Goal: Download file/media

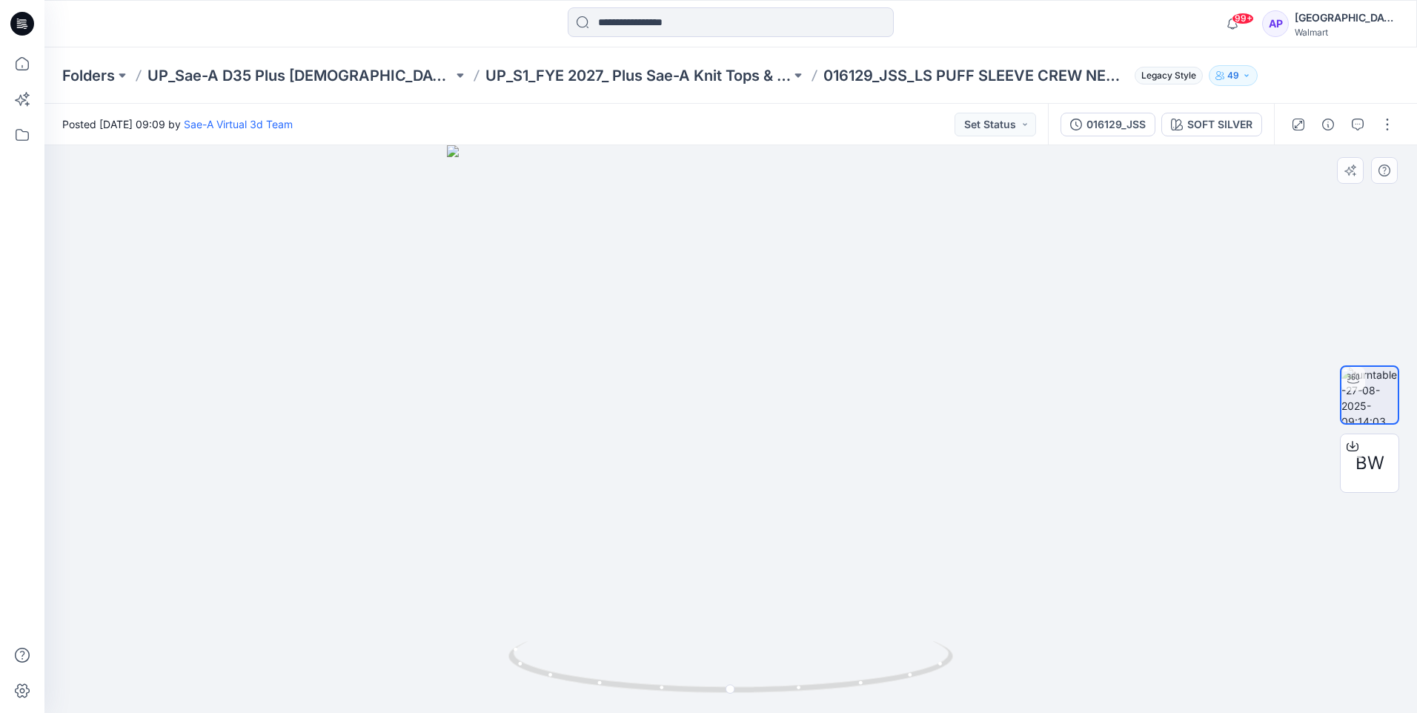
drag, startPoint x: 1375, startPoint y: 5, endPoint x: 972, endPoint y: 214, distance: 453.5
click at [972, 214] on div at bounding box center [730, 429] width 1373 height 568
click at [1104, 125] on div "016129_JSS" at bounding box center [1115, 124] width 59 height 16
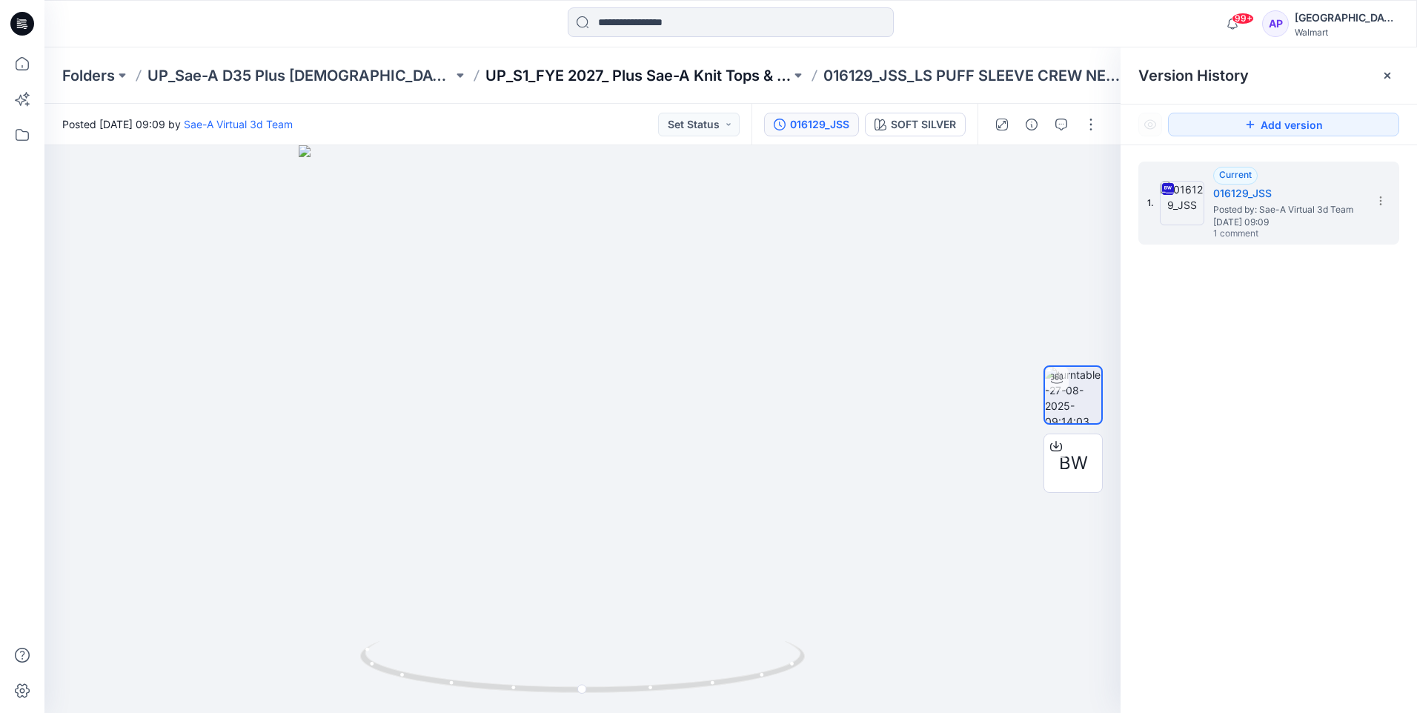
click at [631, 79] on p "UP_S1_FYE 2027_ Plus Sae-A Knit Tops & dresses" at bounding box center [637, 75] width 305 height 21
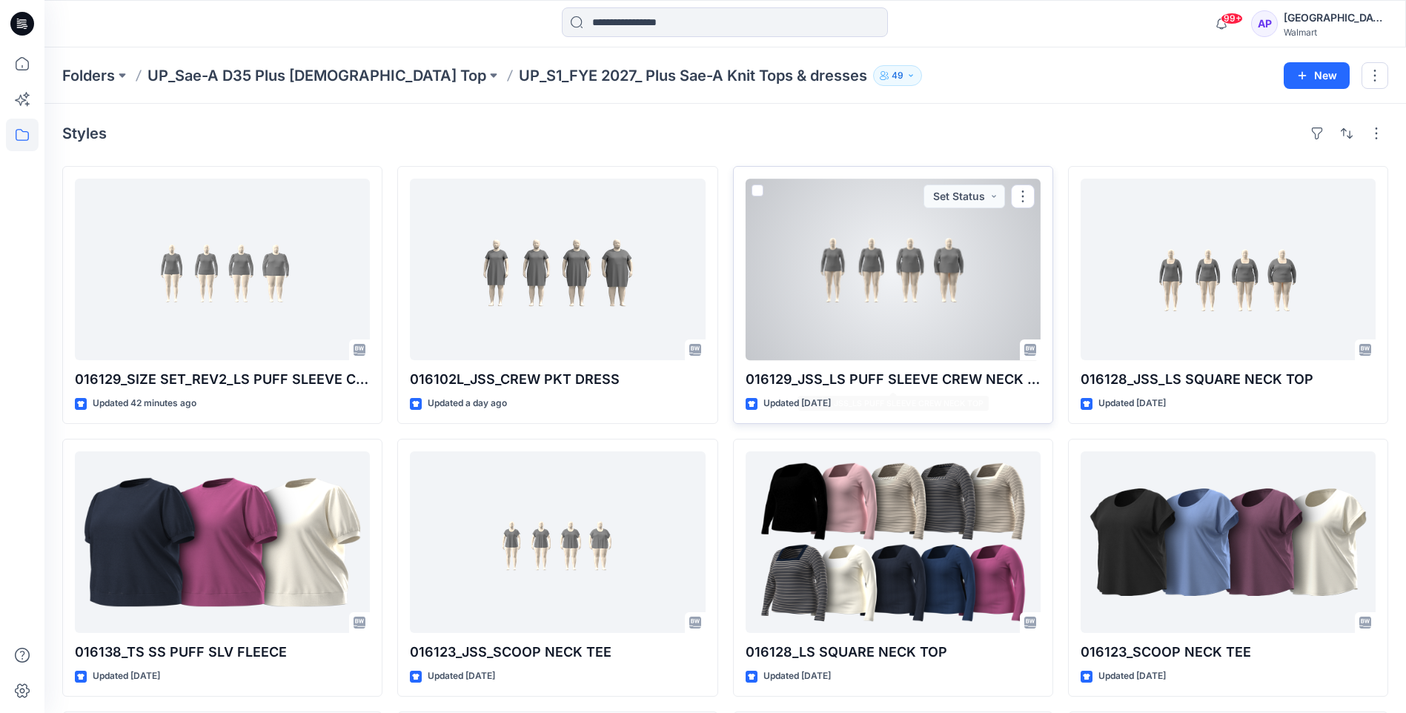
click at [949, 337] on div at bounding box center [893, 270] width 295 height 182
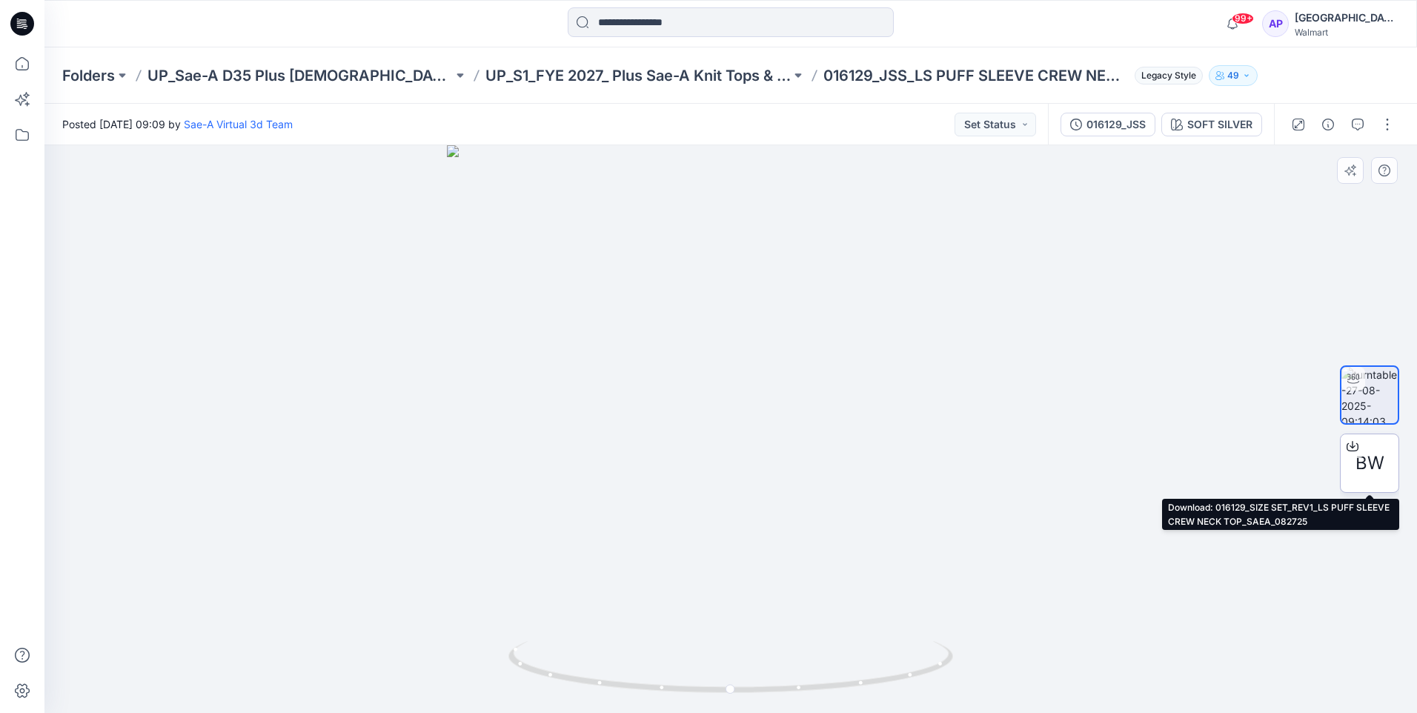
click at [1130, 465] on span "BW" at bounding box center [1369, 463] width 29 height 27
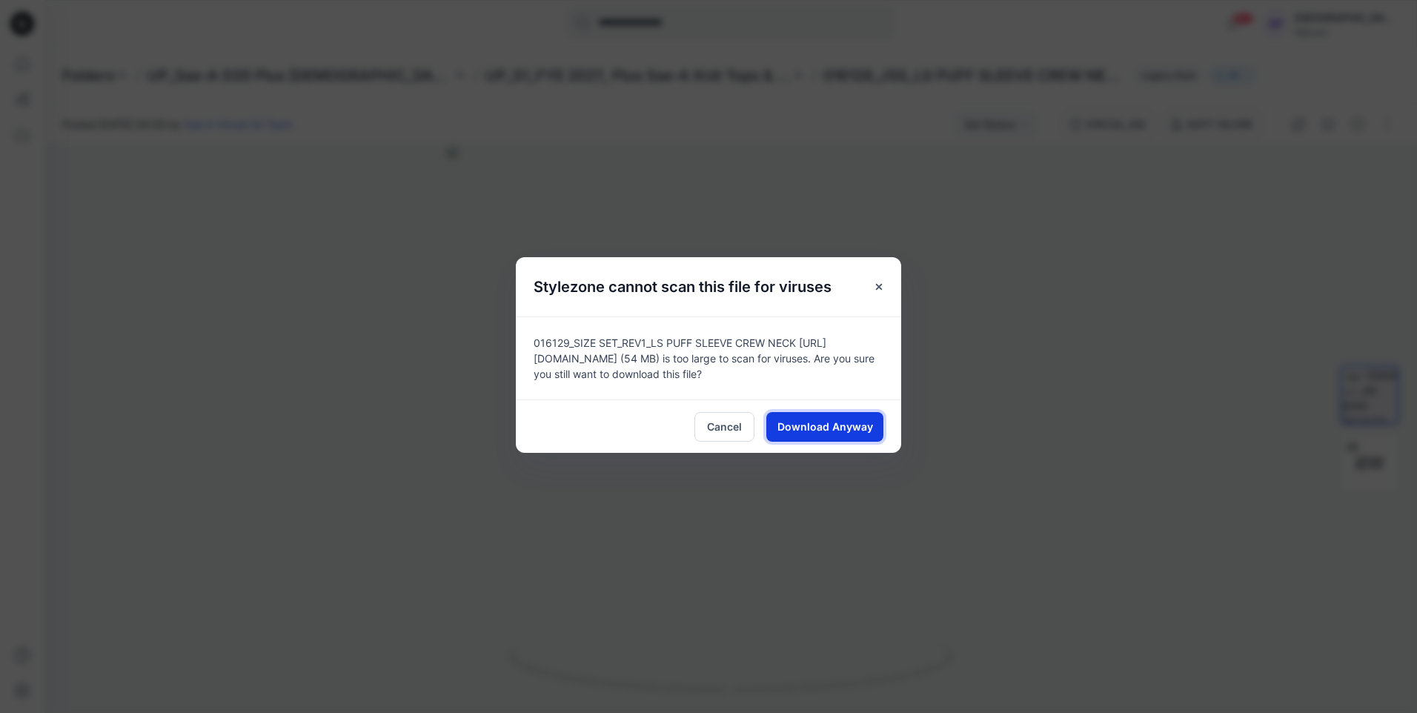
click at [812, 426] on span "Download Anyway" at bounding box center [825, 427] width 96 height 16
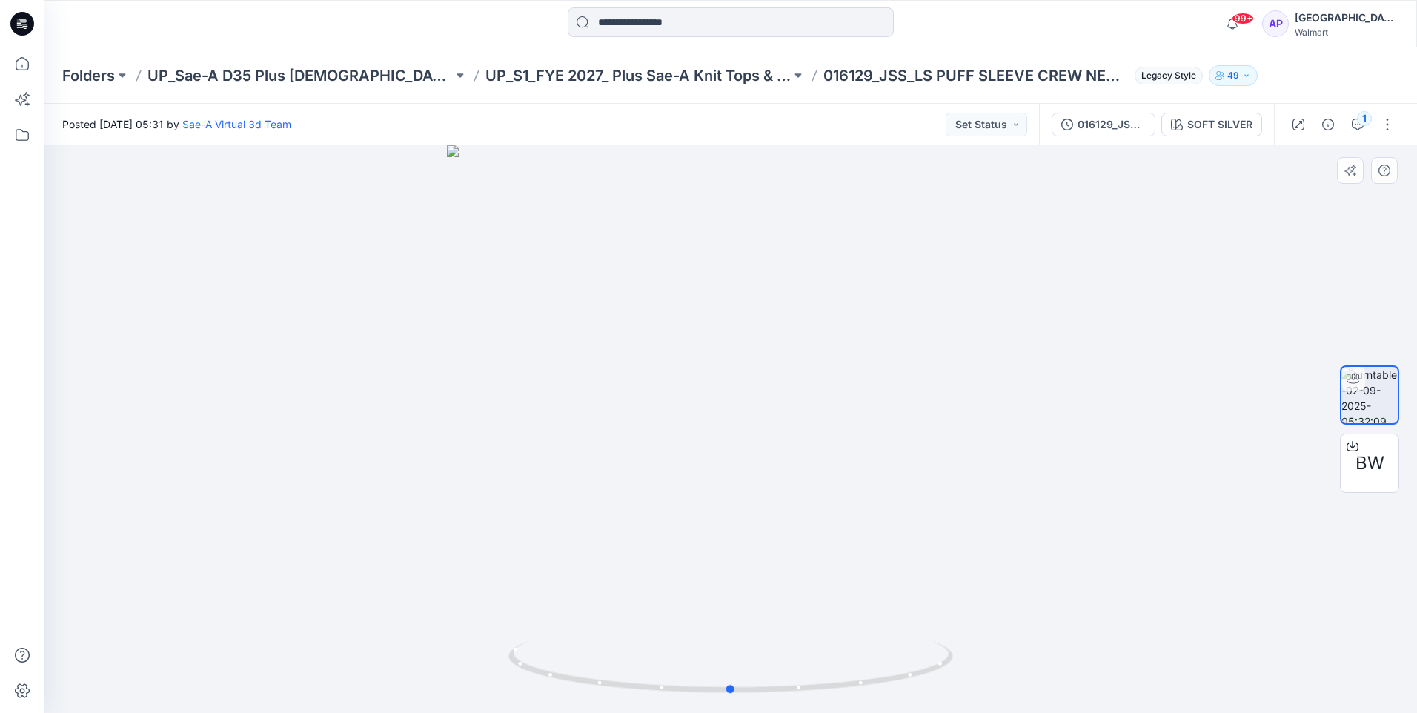
click at [1043, 533] on div at bounding box center [730, 429] width 1373 height 568
drag, startPoint x: 1036, startPoint y: 620, endPoint x: 1028, endPoint y: 649, distance: 30.0
click at [1028, 649] on div at bounding box center [730, 429] width 1373 height 568
click at [1102, 129] on div "016129_JSS_REV" at bounding box center [1112, 124] width 68 height 16
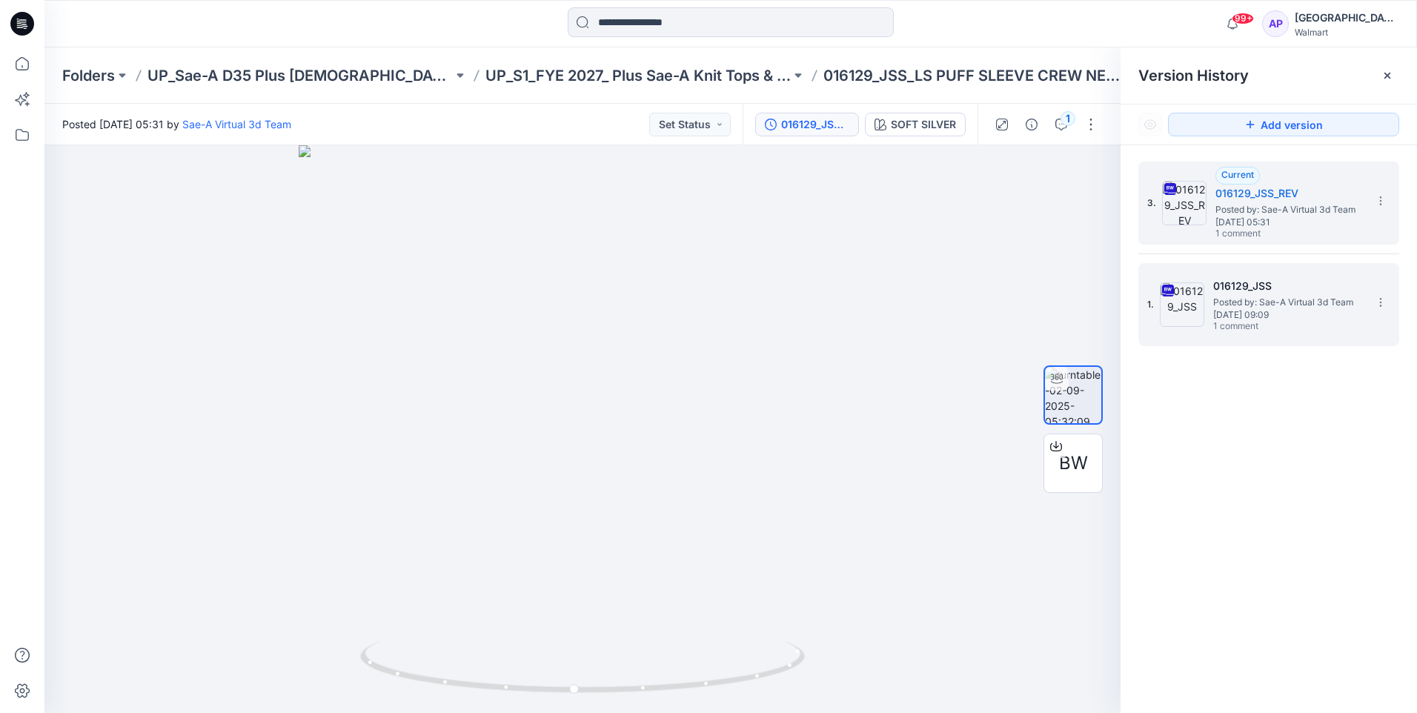
click at [1130, 313] on span "Wednesday, August 27, 2025 09:09" at bounding box center [1287, 315] width 148 height 10
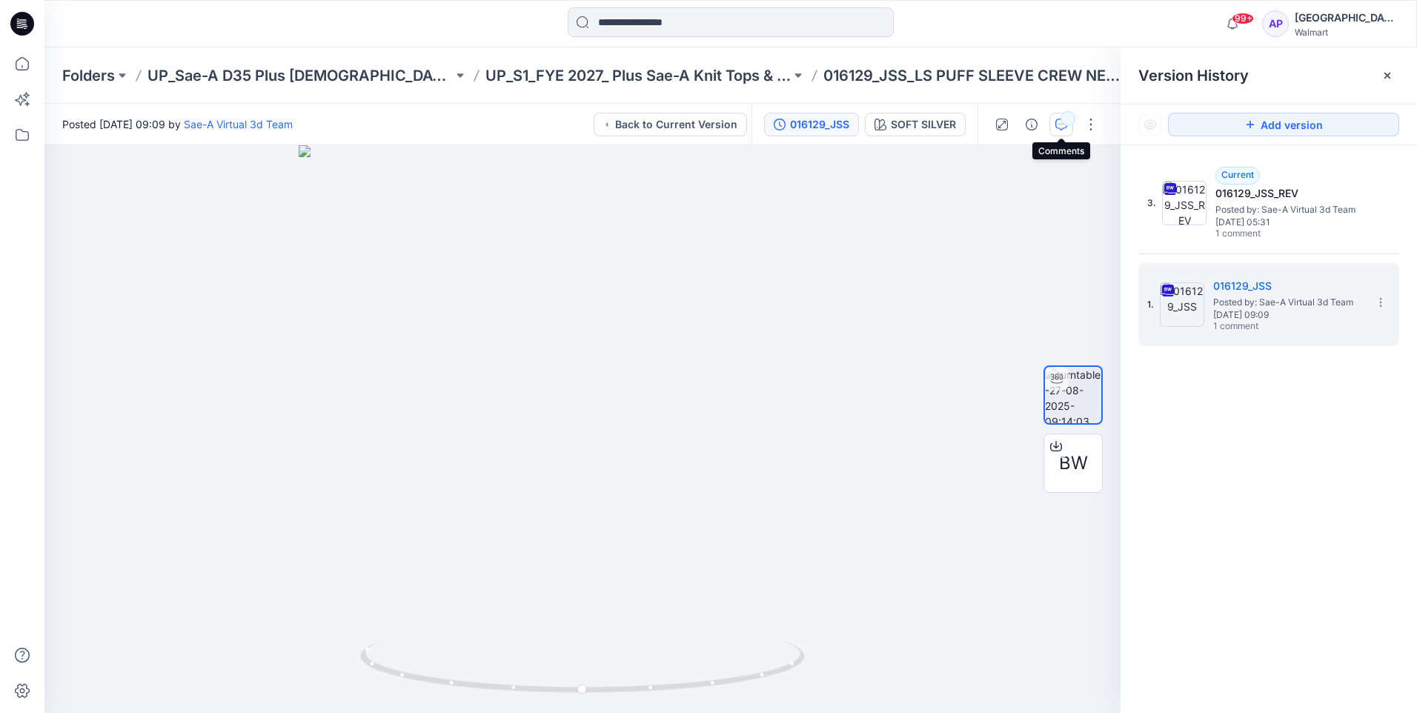
click at [1058, 120] on icon "button" at bounding box center [1061, 125] width 12 height 12
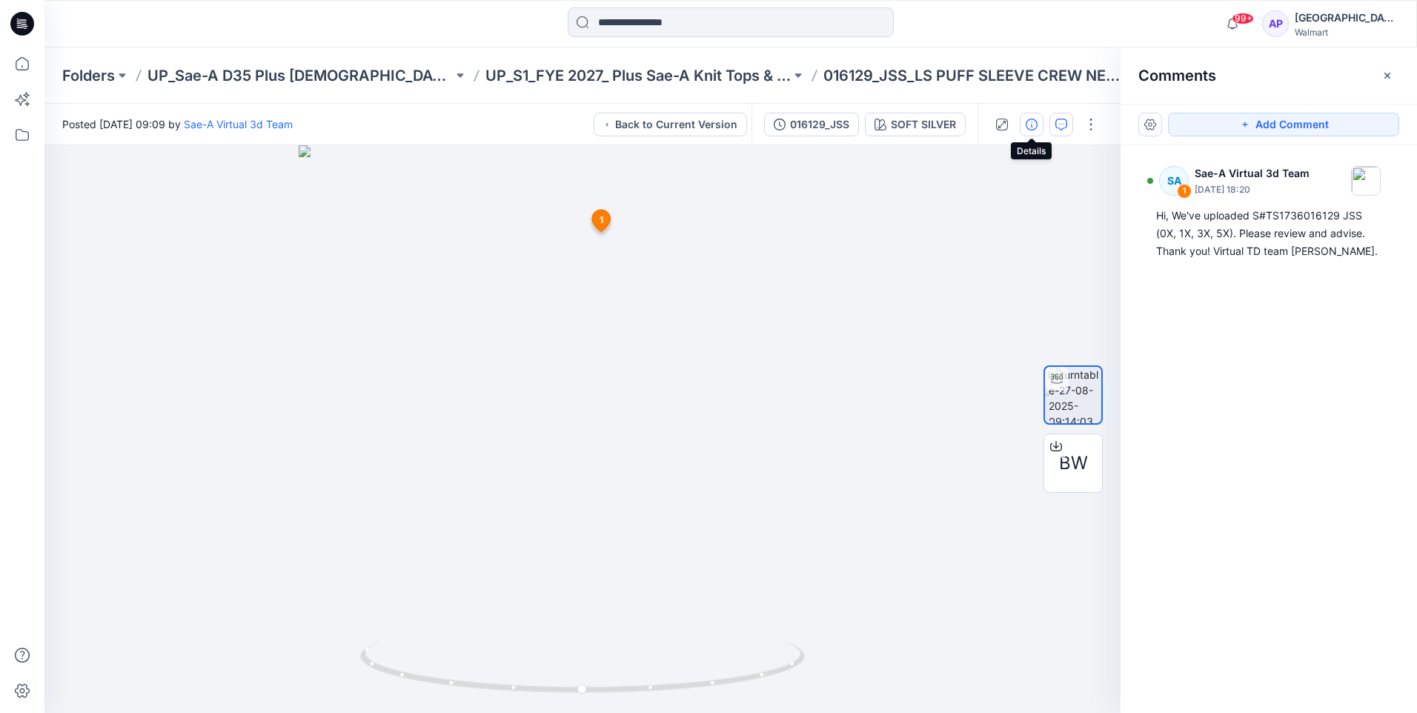
click at [1030, 122] on icon "button" at bounding box center [1032, 125] width 12 height 12
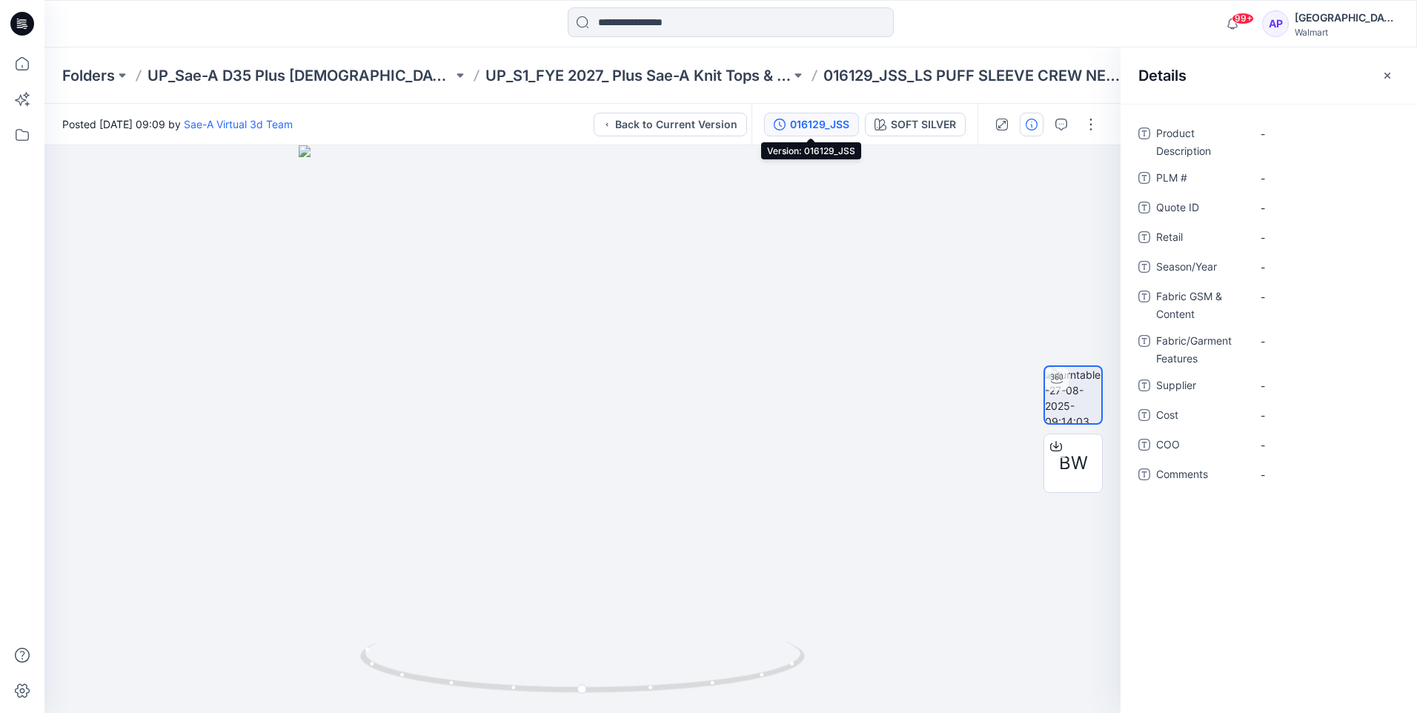
click at [783, 127] on icon "button" at bounding box center [780, 125] width 12 height 12
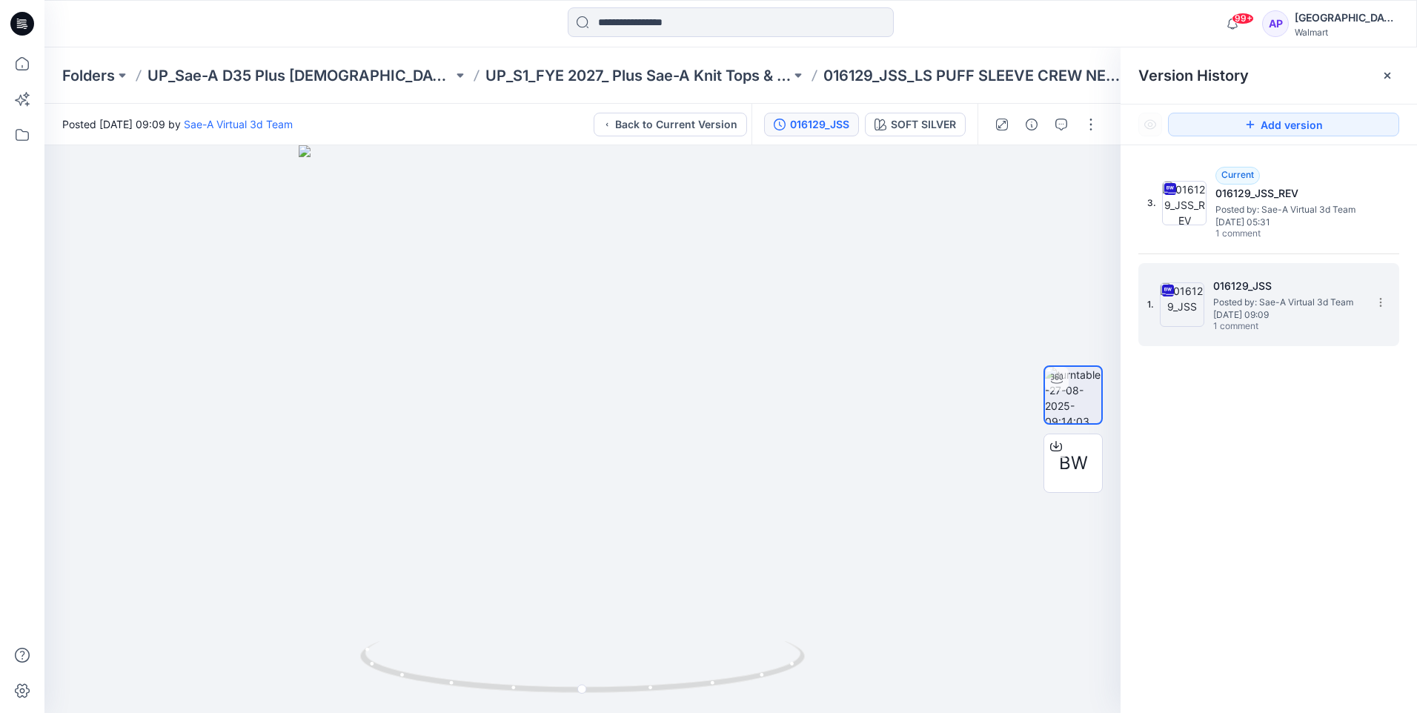
click at [1130, 308] on span "Posted by: Sae-A Virtual 3d Team" at bounding box center [1287, 302] width 148 height 15
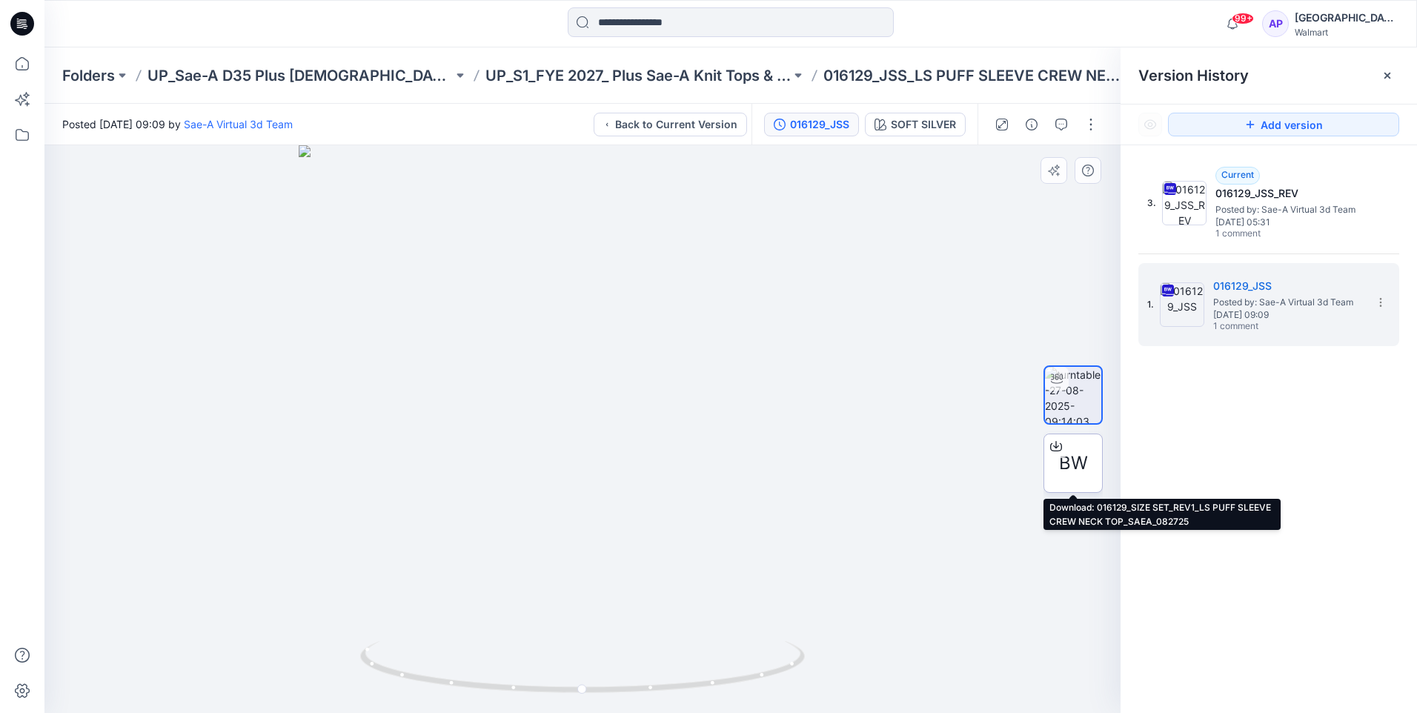
click at [1080, 465] on span "BW" at bounding box center [1073, 463] width 29 height 27
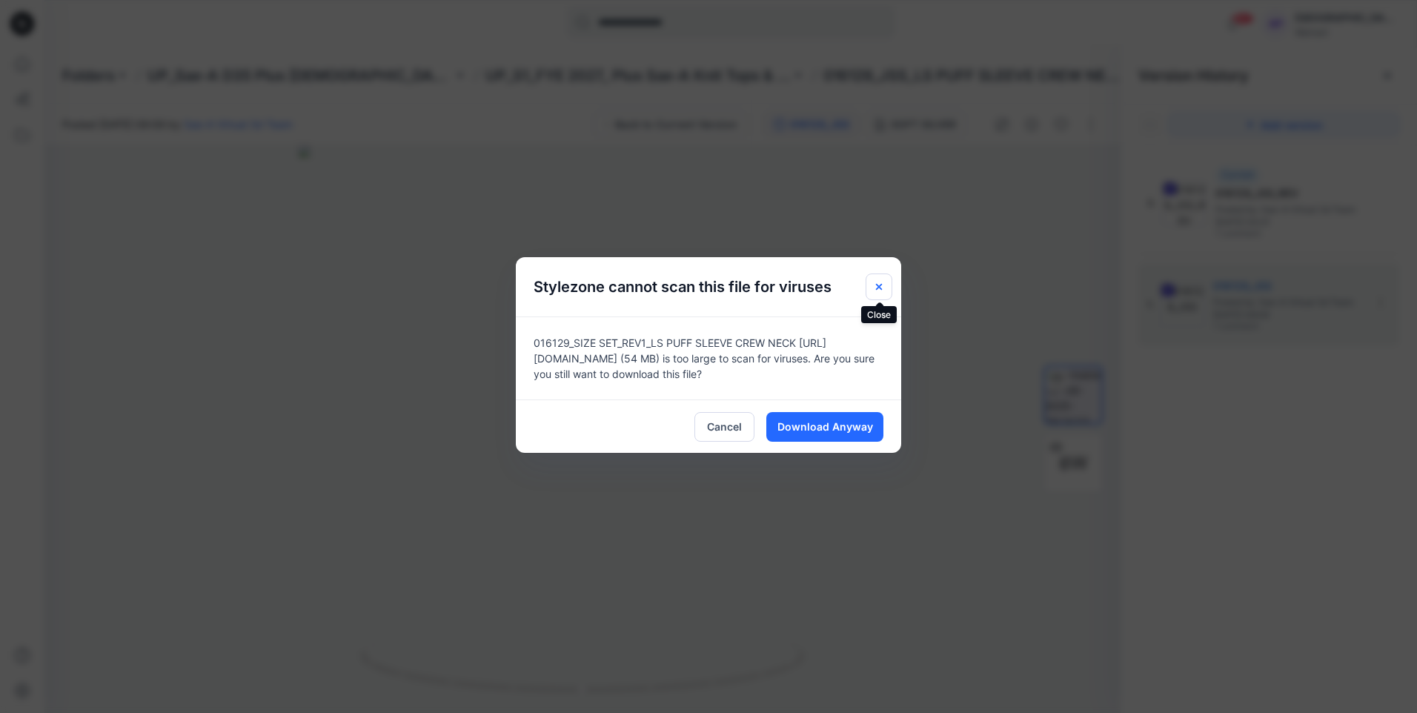
click at [882, 286] on icon "Close" at bounding box center [879, 287] width 12 height 12
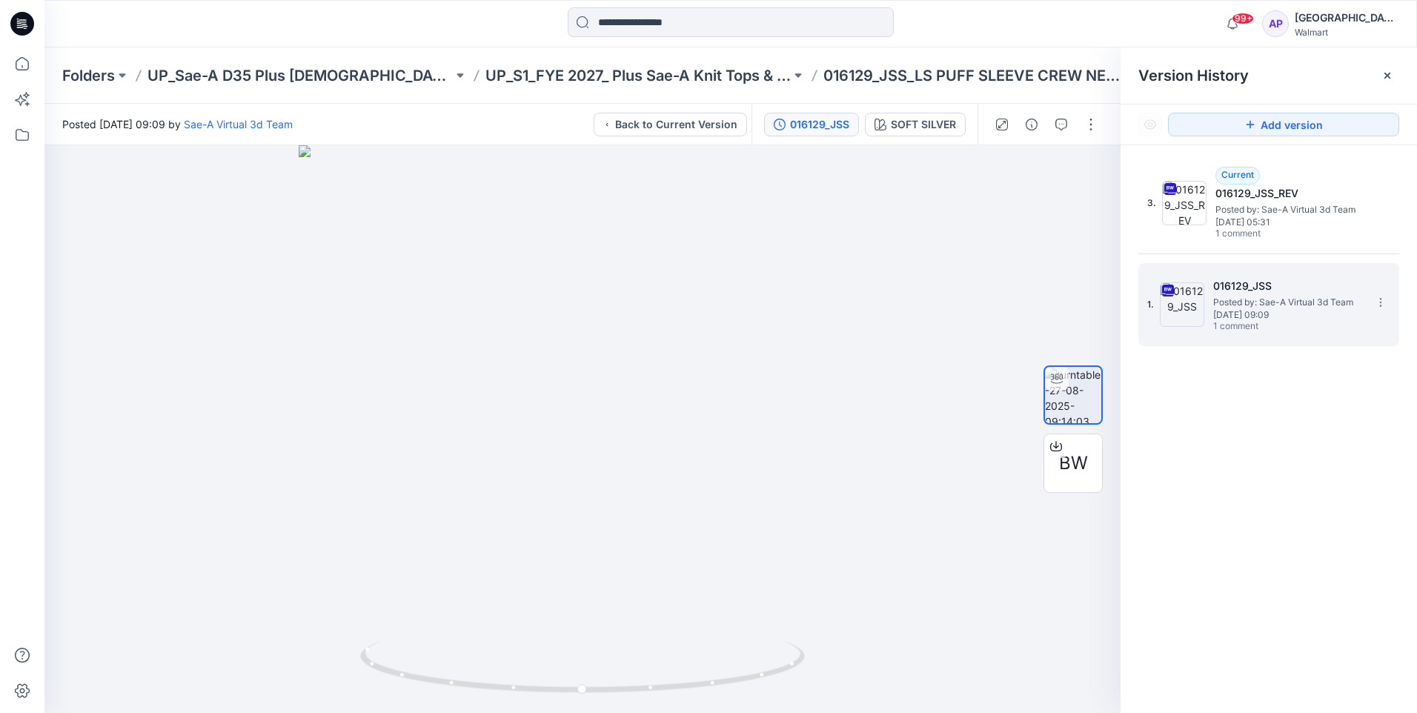
click at [1130, 291] on h5 "016129_JSS" at bounding box center [1287, 286] width 148 height 18
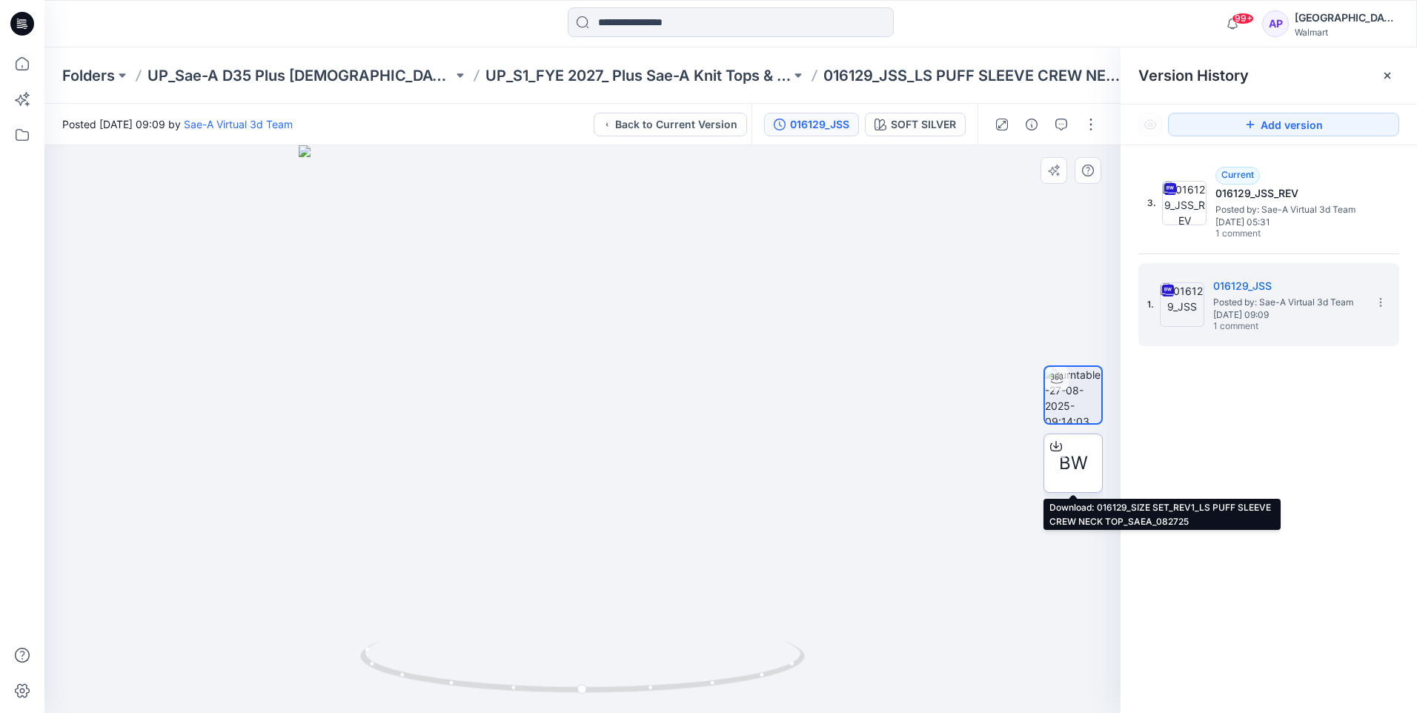
click at [1070, 457] on span "BW" at bounding box center [1073, 463] width 29 height 27
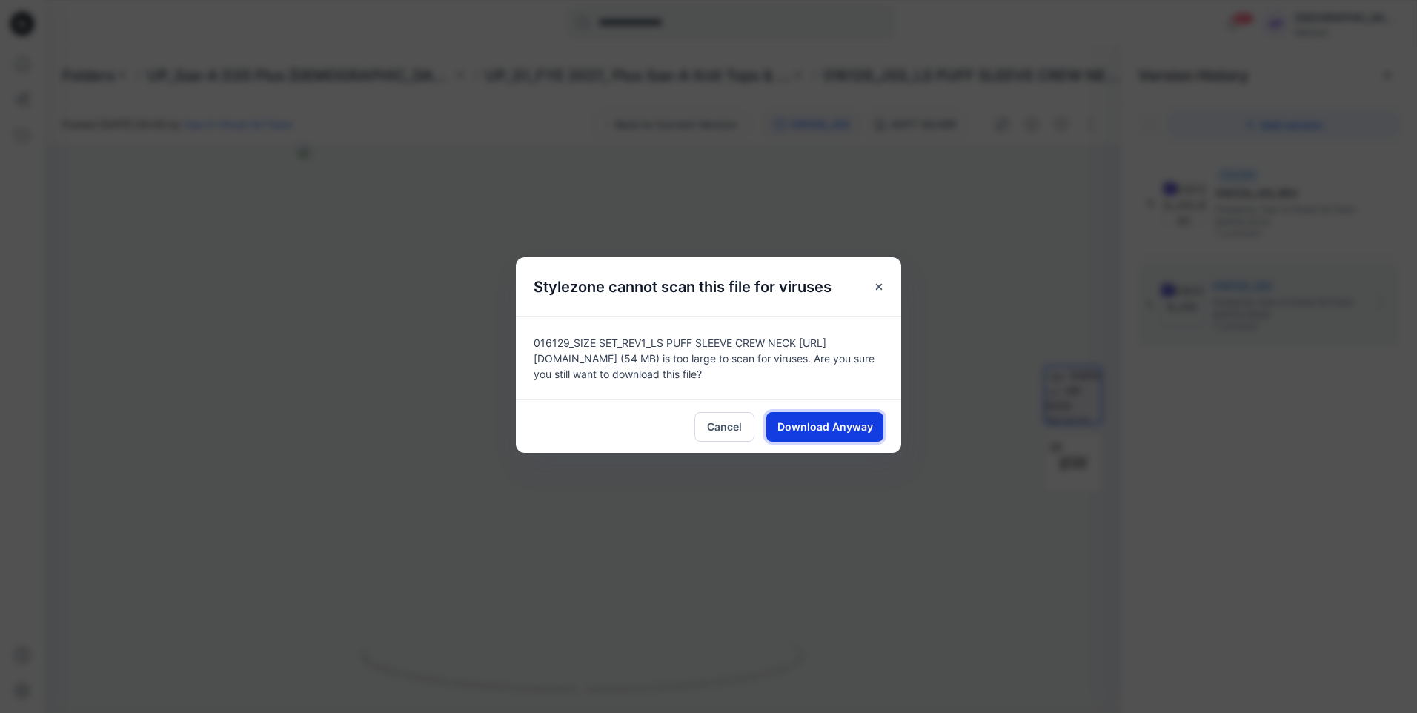
click at [863, 428] on span "Download Anyway" at bounding box center [825, 427] width 96 height 16
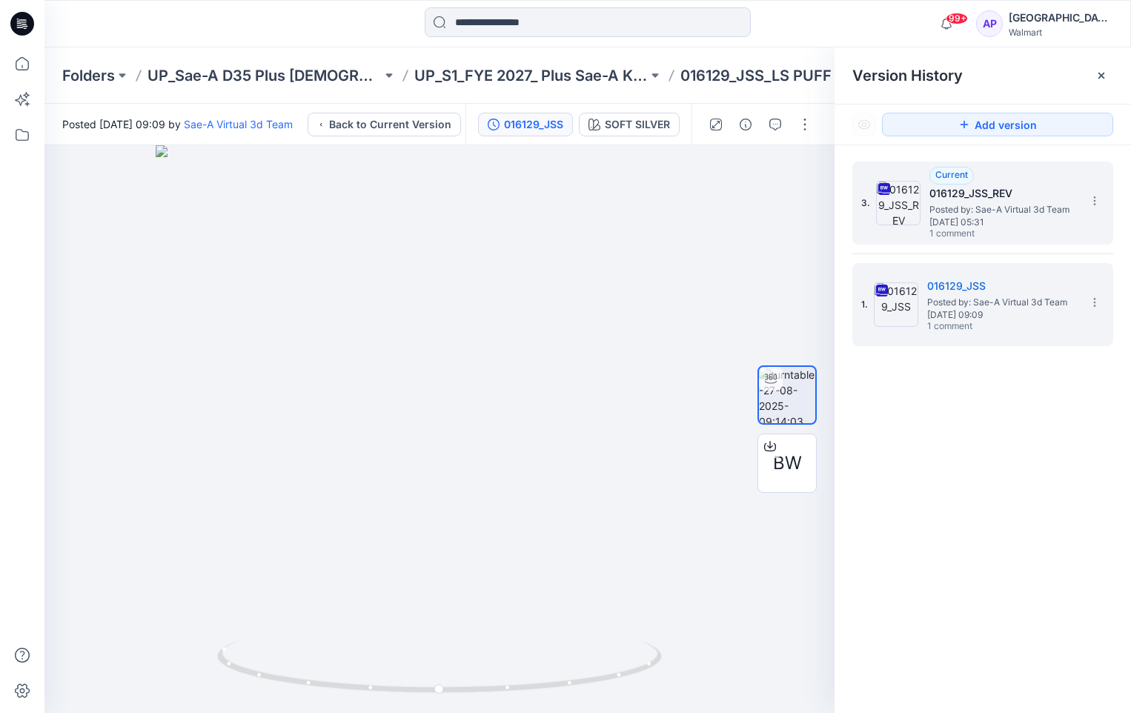
click at [1027, 208] on span "Posted by: Sae-A Virtual 3d Team" at bounding box center [1003, 209] width 148 height 15
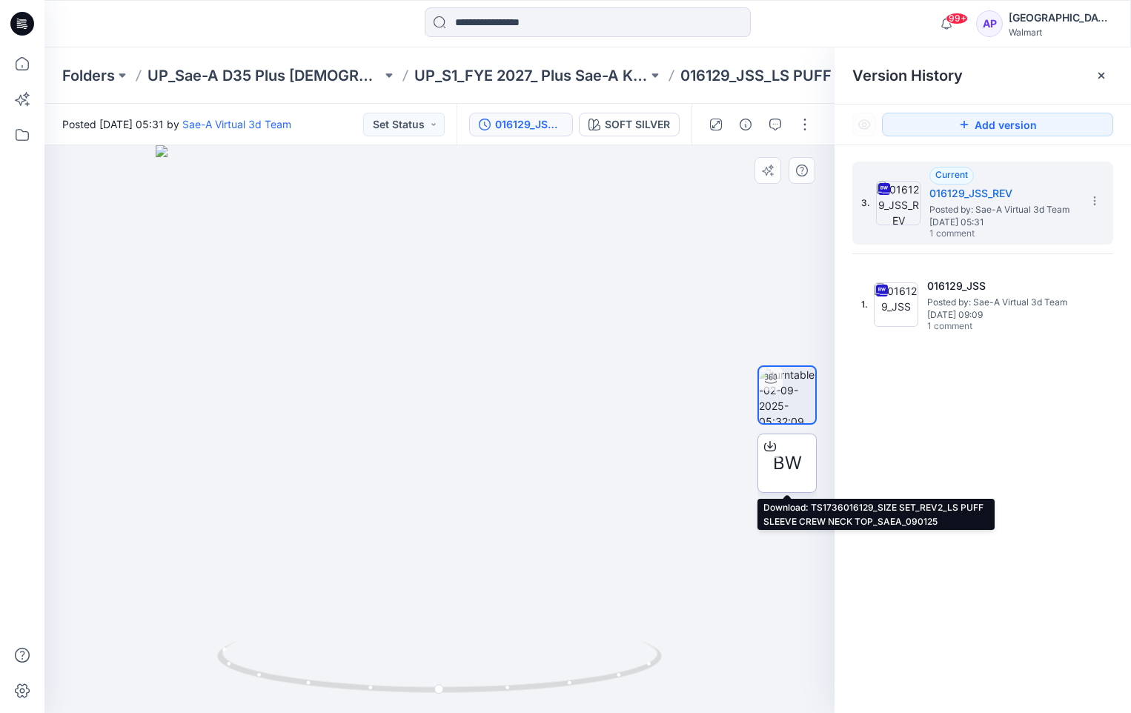
click at [783, 458] on span "BW" at bounding box center [787, 463] width 29 height 27
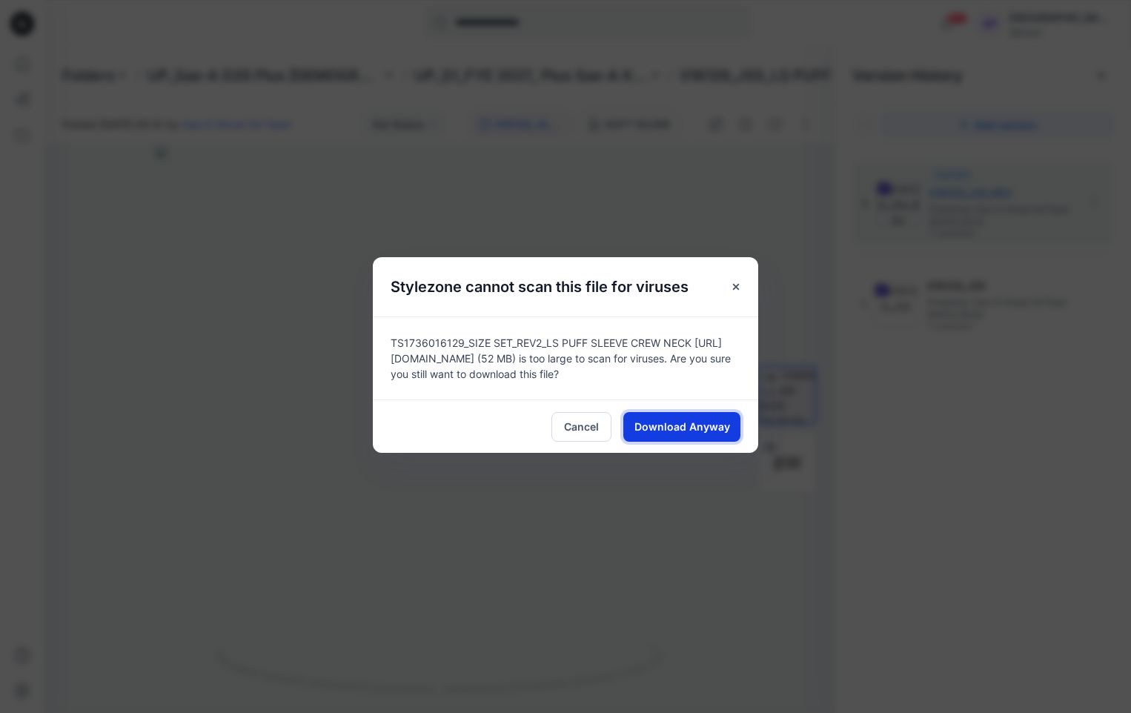
click at [695, 431] on span "Download Anyway" at bounding box center [682, 427] width 96 height 16
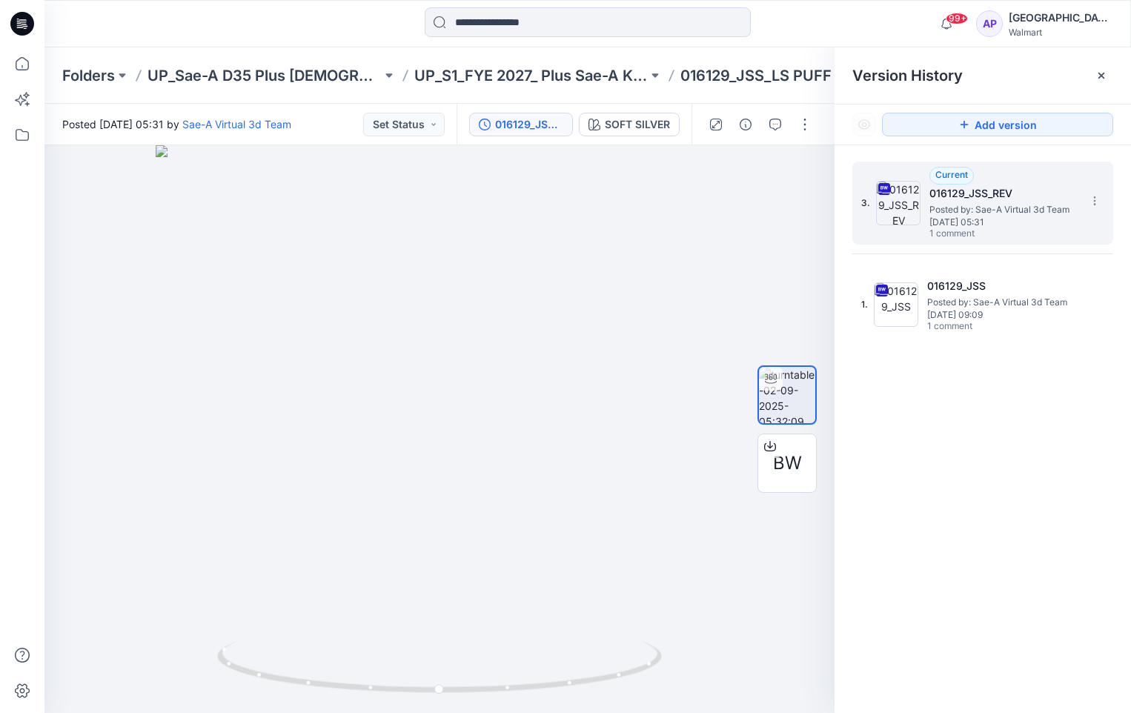
click at [981, 208] on span "Posted by: Sae-A Virtual 3d Team" at bounding box center [1003, 209] width 148 height 15
drag, startPoint x: 674, startPoint y: 605, endPoint x: 471, endPoint y: 581, distance: 203.7
click at [471, 581] on img at bounding box center [336, 315] width 998 height 794
drag, startPoint x: 608, startPoint y: 683, endPoint x: 598, endPoint y: 678, distance: 11.3
click at [595, 686] on icon at bounding box center [441, 669] width 448 height 56
